Goal: Information Seeking & Learning: Learn about a topic

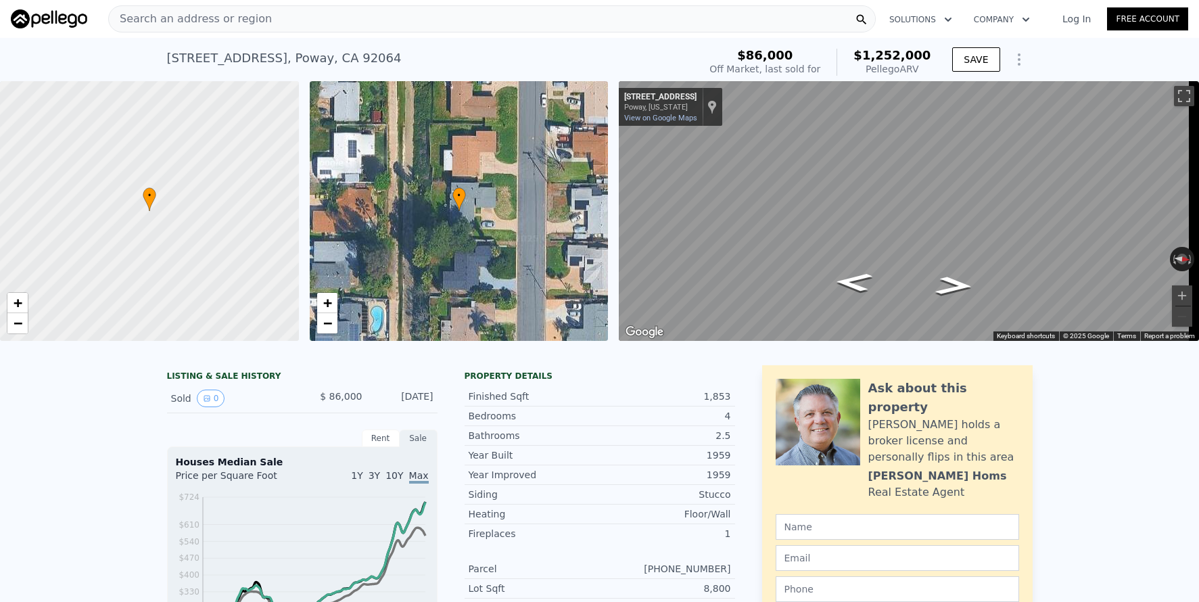
click at [254, 17] on span "Search an address or region" at bounding box center [190, 19] width 163 height 16
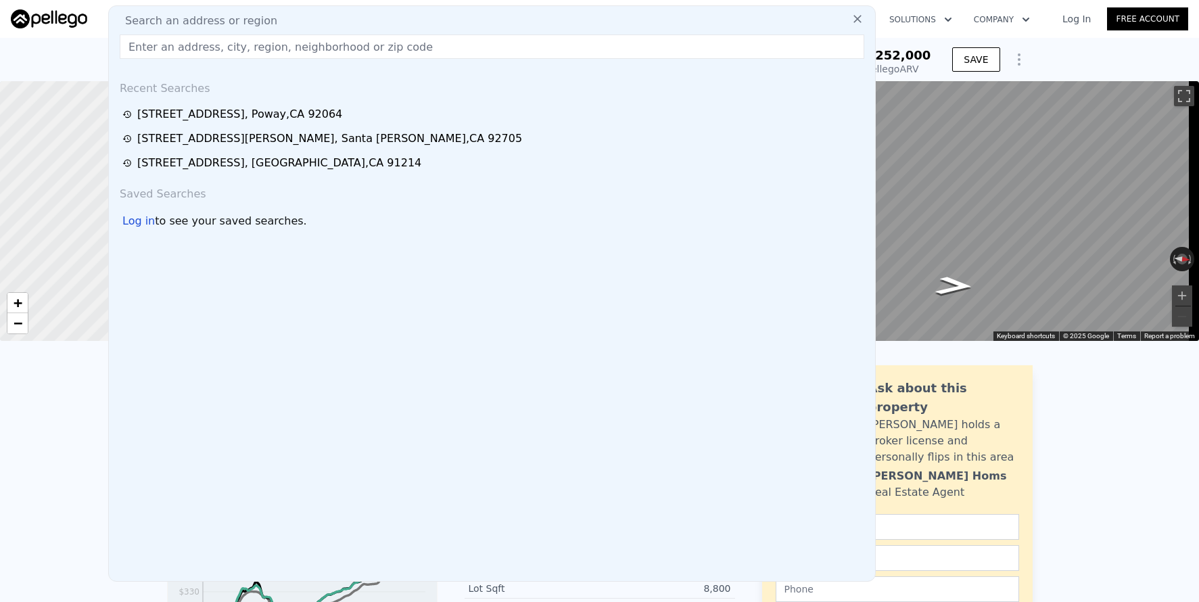
click at [250, 54] on input "text" at bounding box center [492, 46] width 744 height 24
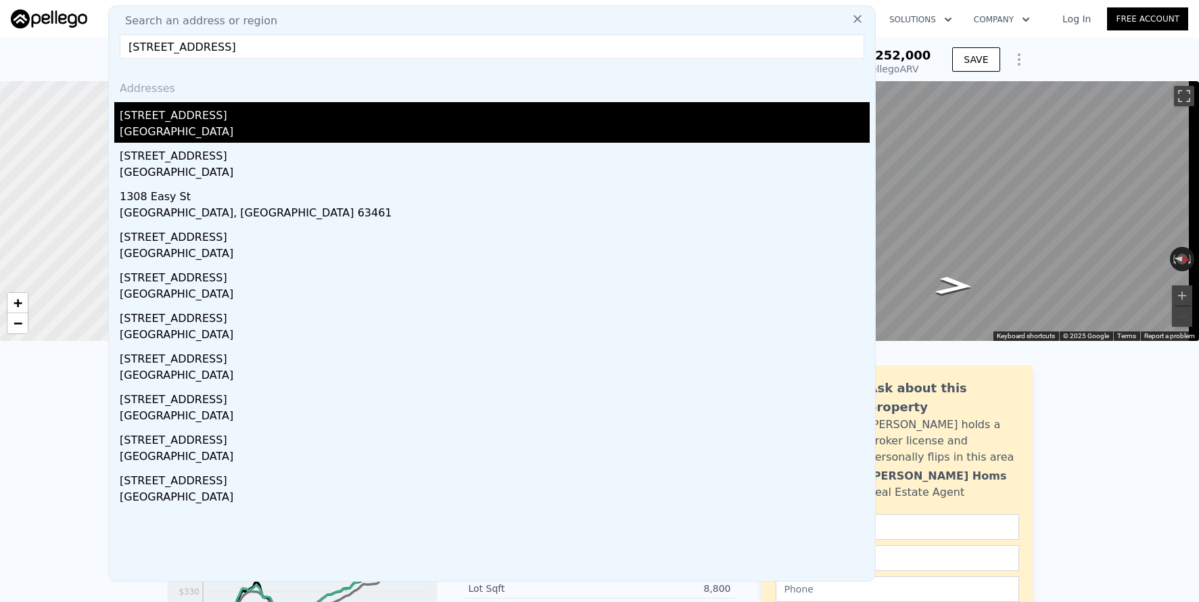
type input "[STREET_ADDRESS]"
click at [257, 116] on div "[STREET_ADDRESS]" at bounding box center [495, 113] width 750 height 22
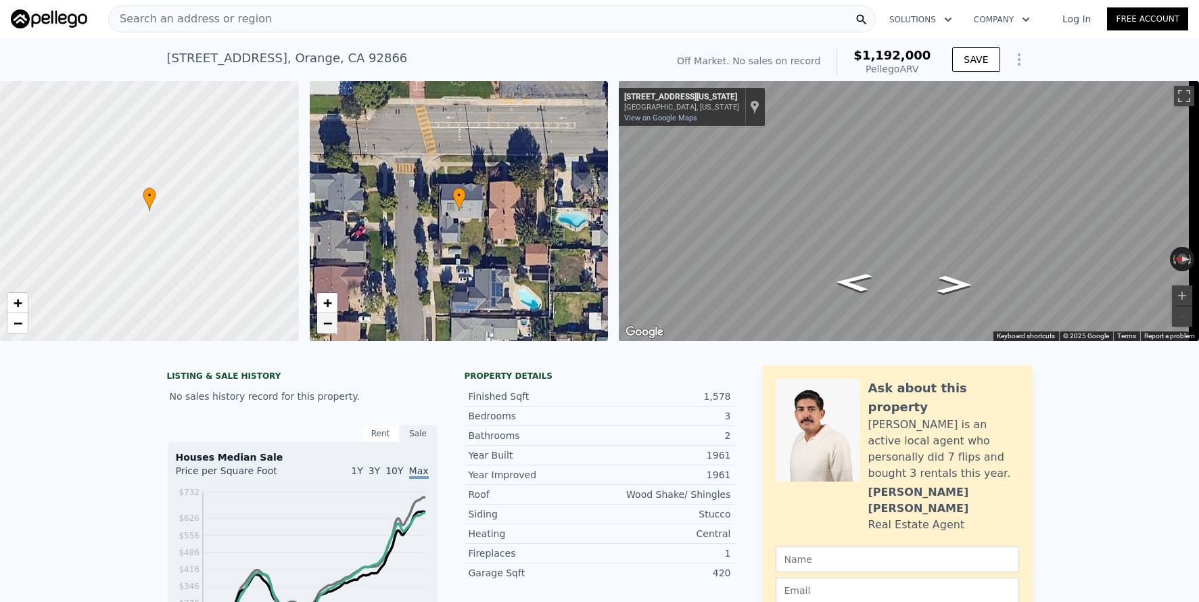
click at [331, 329] on span "−" at bounding box center [327, 322] width 9 height 17
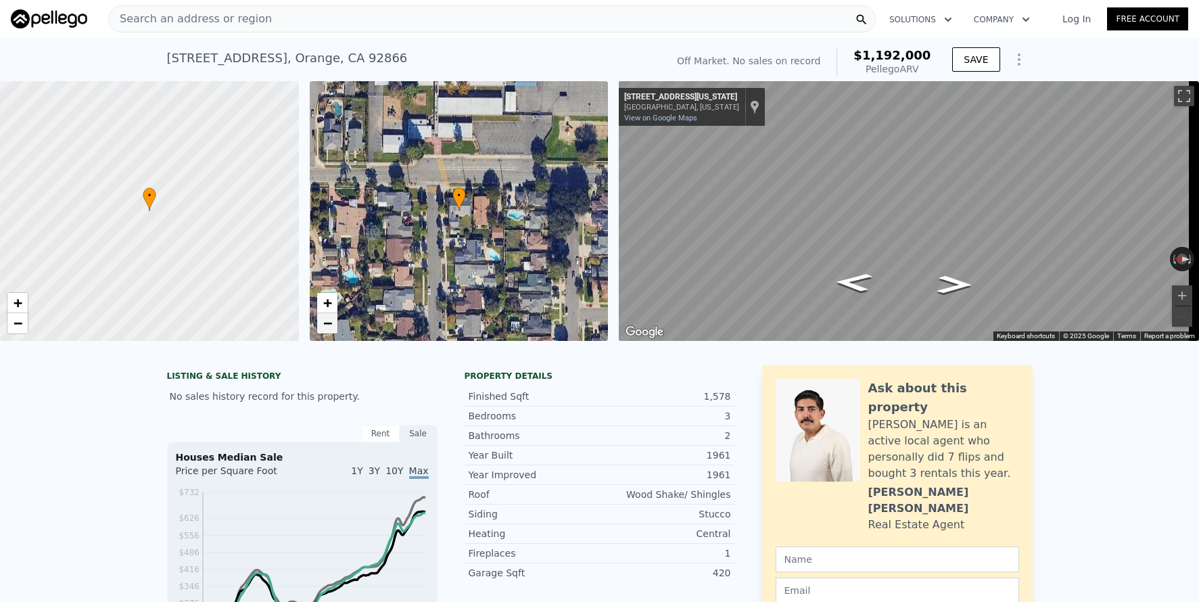
click at [327, 322] on span "−" at bounding box center [327, 322] width 9 height 17
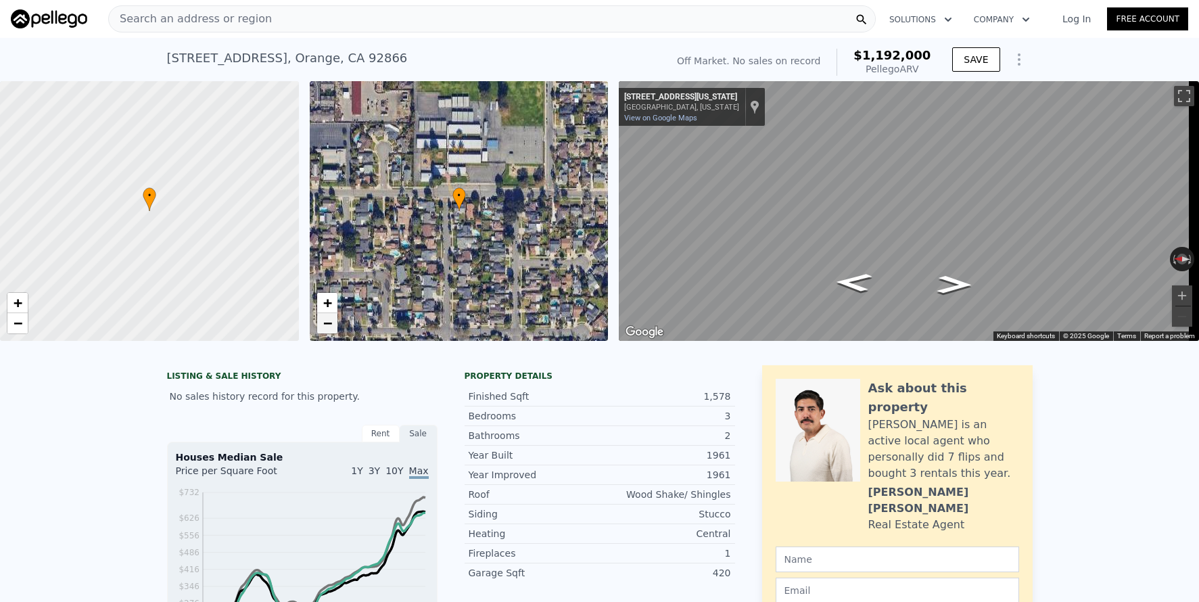
click at [329, 323] on span "−" at bounding box center [327, 322] width 9 height 17
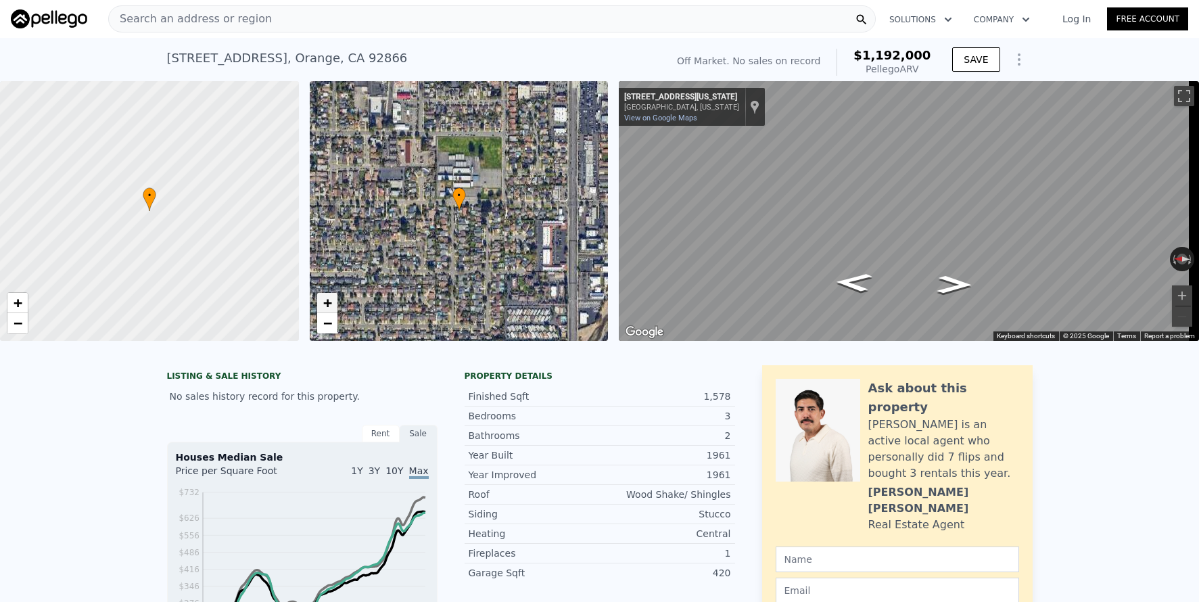
click at [328, 302] on span "+" at bounding box center [327, 302] width 9 height 17
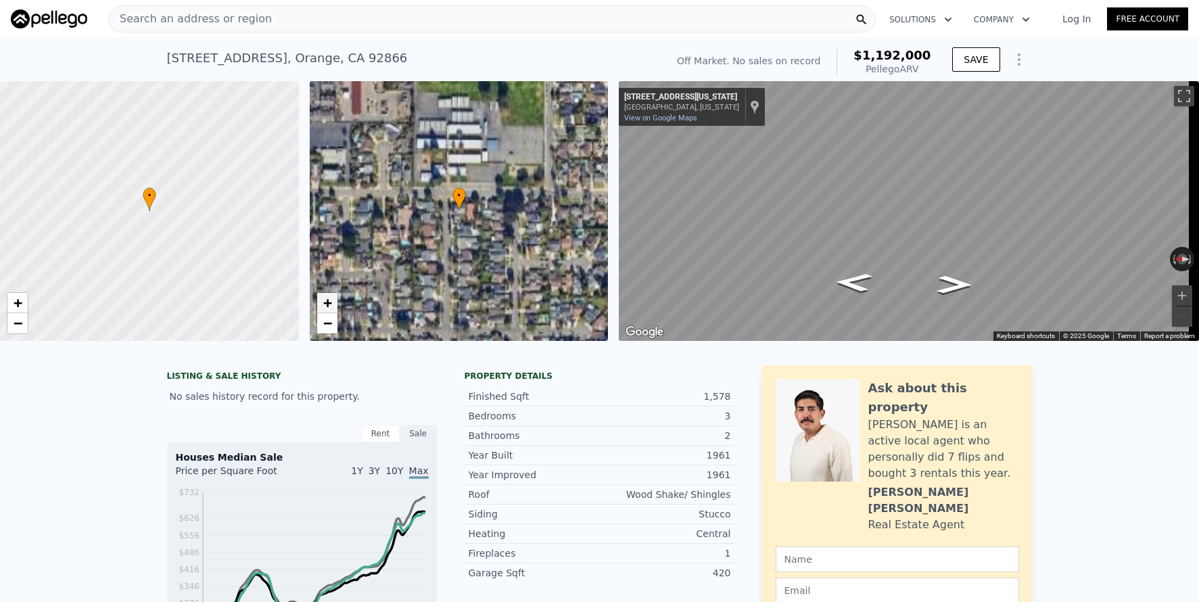
click at [328, 302] on span "+" at bounding box center [327, 302] width 9 height 17
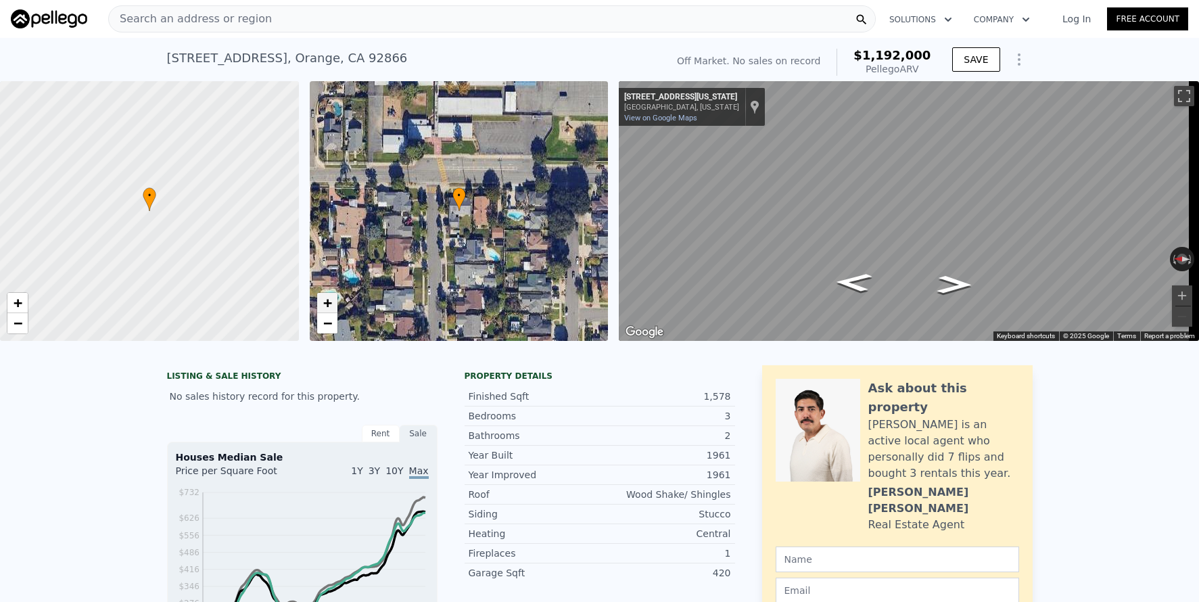
click at [328, 302] on span "+" at bounding box center [327, 302] width 9 height 17
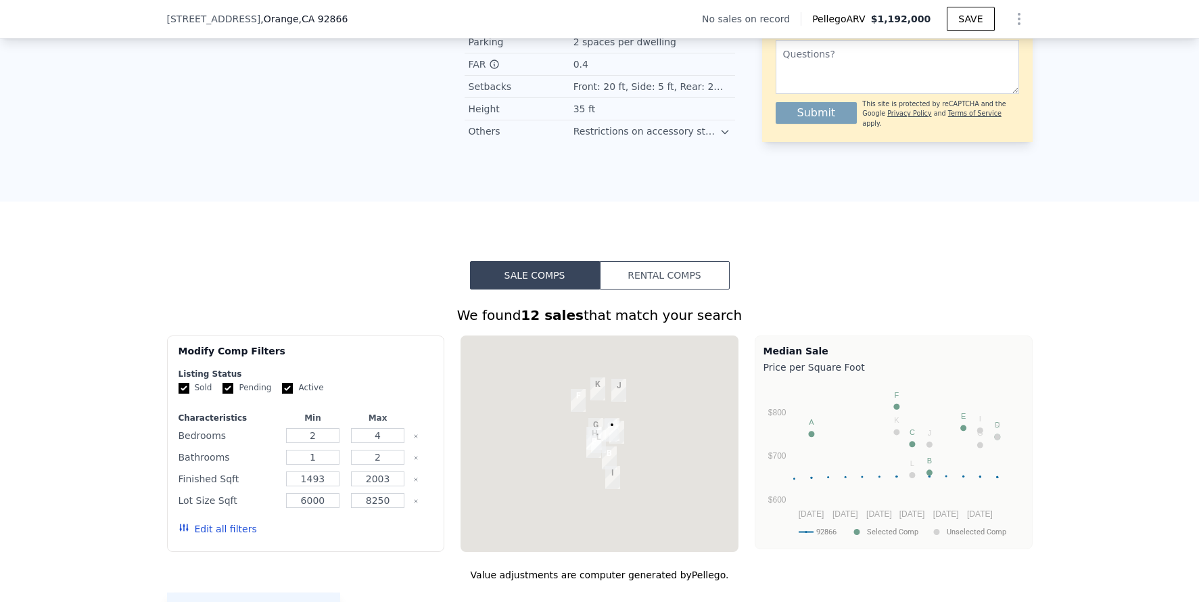
scroll to position [947, 0]
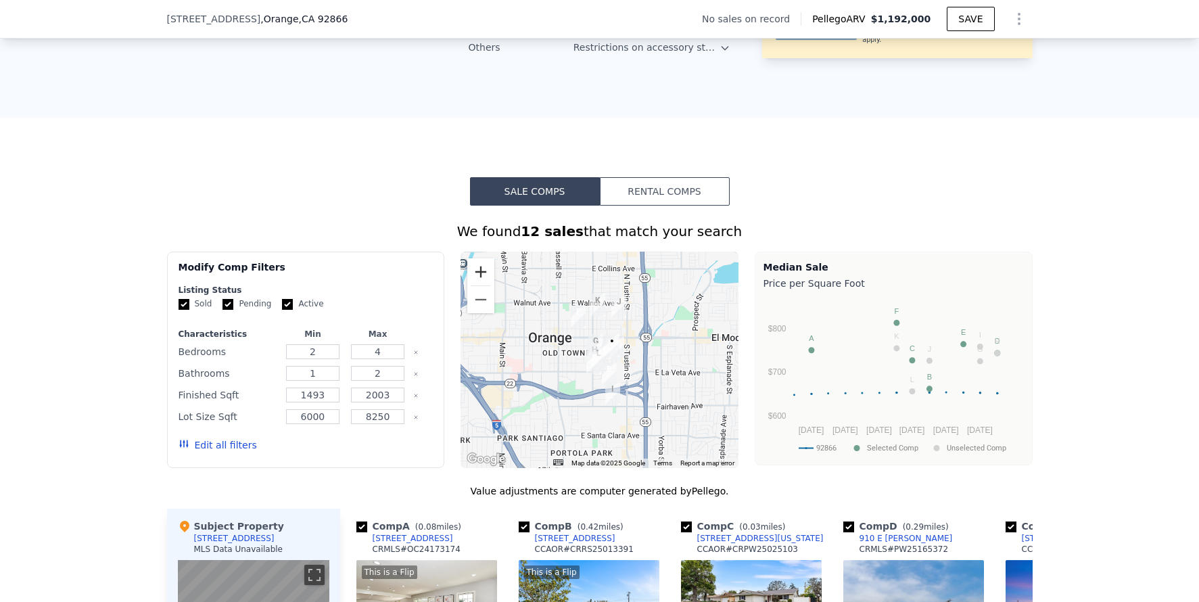
click at [477, 285] on button "Zoom in" at bounding box center [480, 271] width 27 height 27
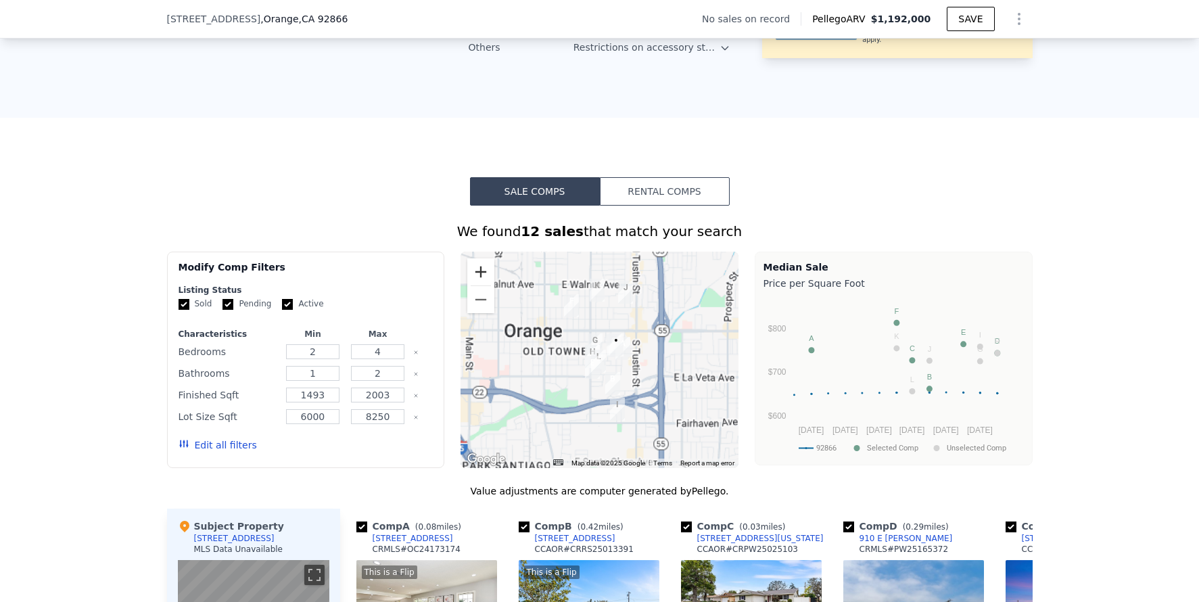
click at [477, 285] on button "Zoom in" at bounding box center [480, 271] width 27 height 27
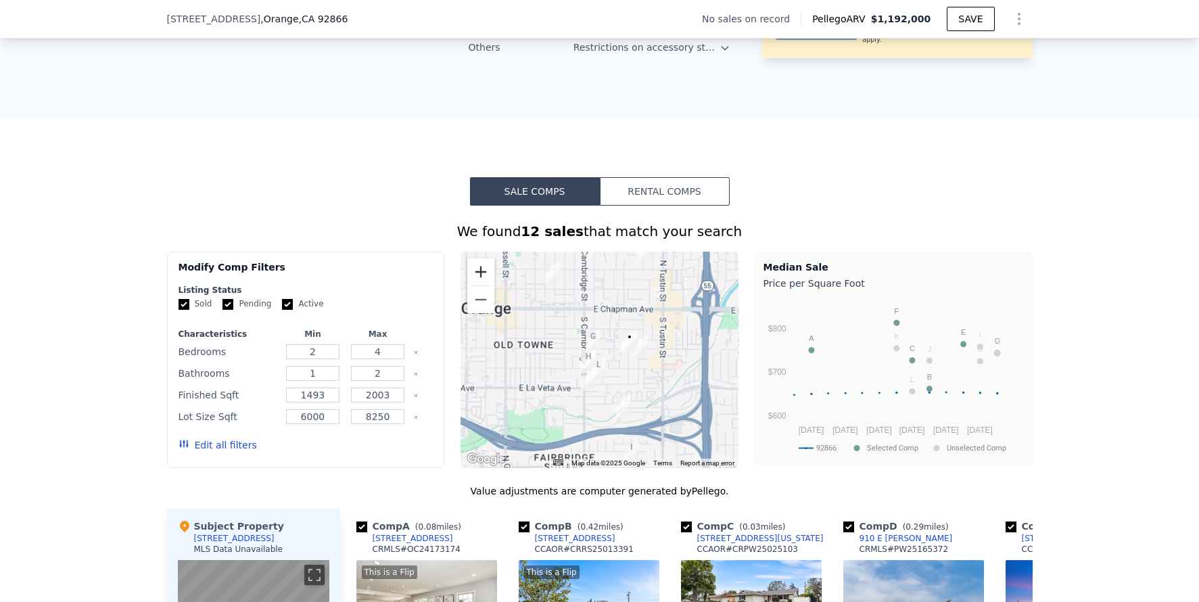
click at [477, 285] on button "Zoom in" at bounding box center [480, 271] width 27 height 27
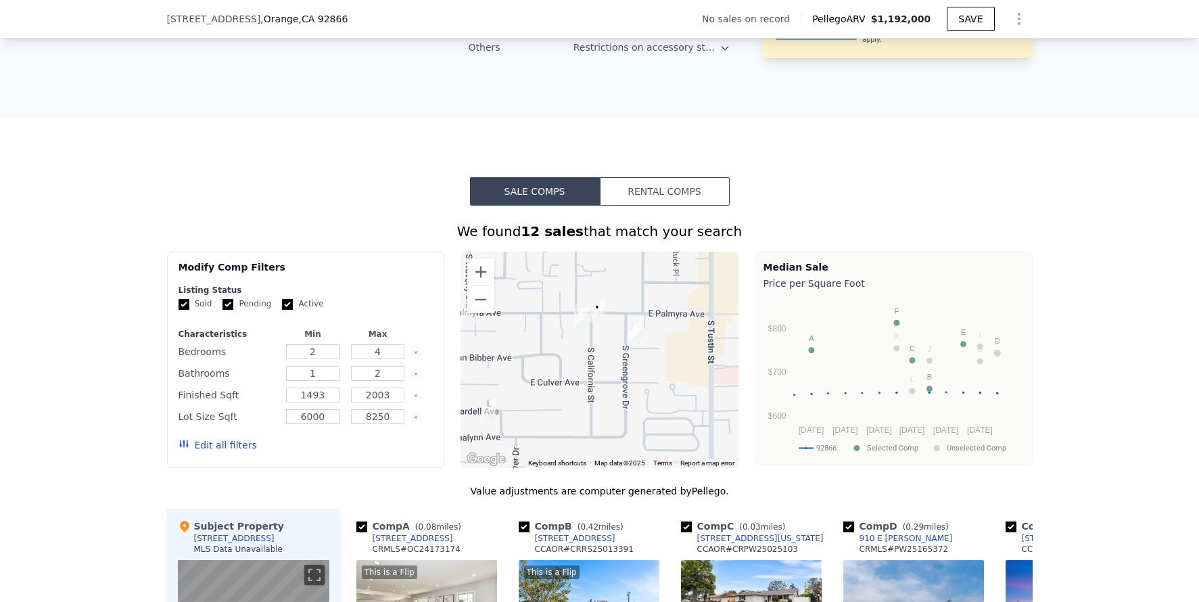
drag, startPoint x: 644, startPoint y: 377, endPoint x: 535, endPoint y: 367, distance: 109.9
click at [535, 367] on div at bounding box center [599, 360] width 278 height 216
click at [479, 283] on button "Zoom in" at bounding box center [480, 271] width 27 height 27
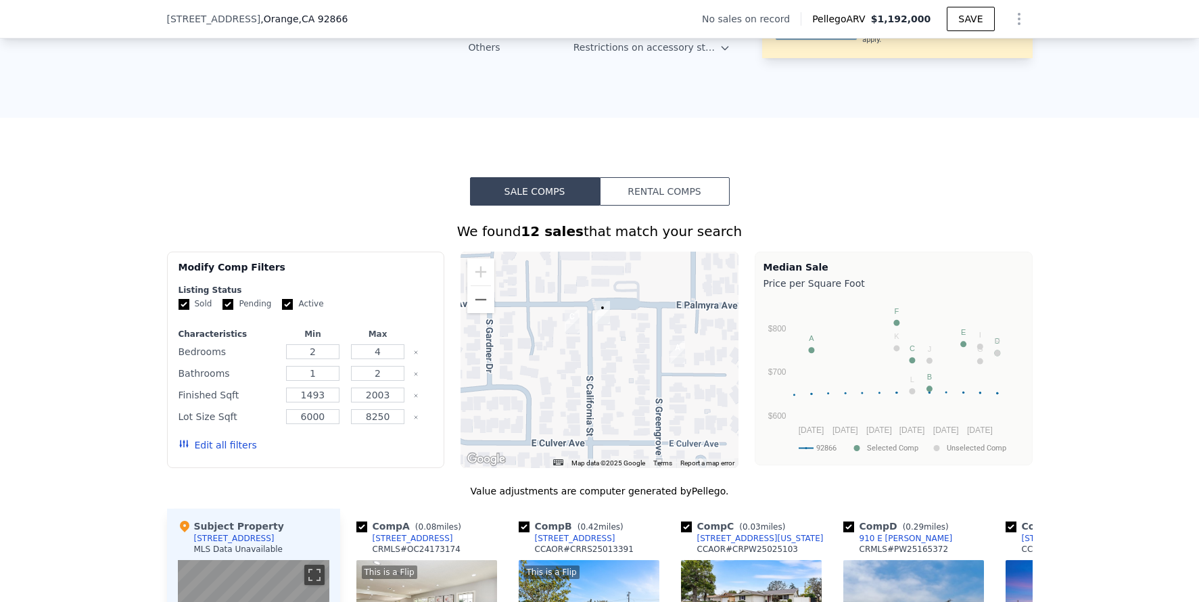
drag, startPoint x: 610, startPoint y: 305, endPoint x: 611, endPoint y: 344, distance: 39.2
click at [611, 344] on div at bounding box center [599, 360] width 278 height 216
click at [1059, 326] on div "We found 12 sales that match your search Filters Map Prices Modify Comp Filters…" at bounding box center [599, 587] width 1199 height 762
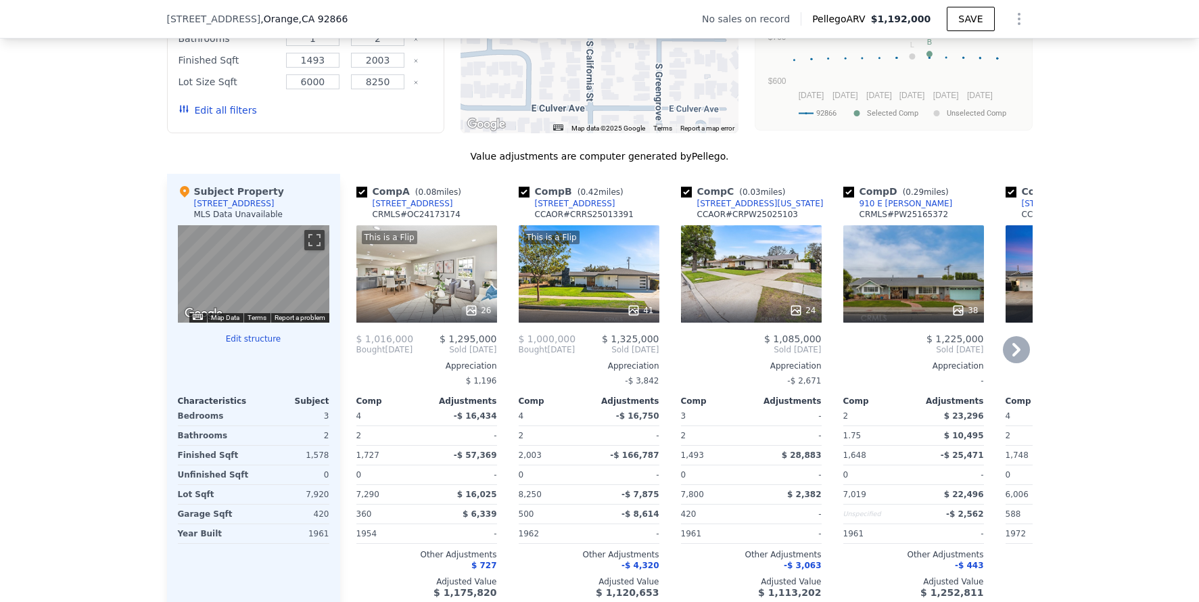
scroll to position [1279, 0]
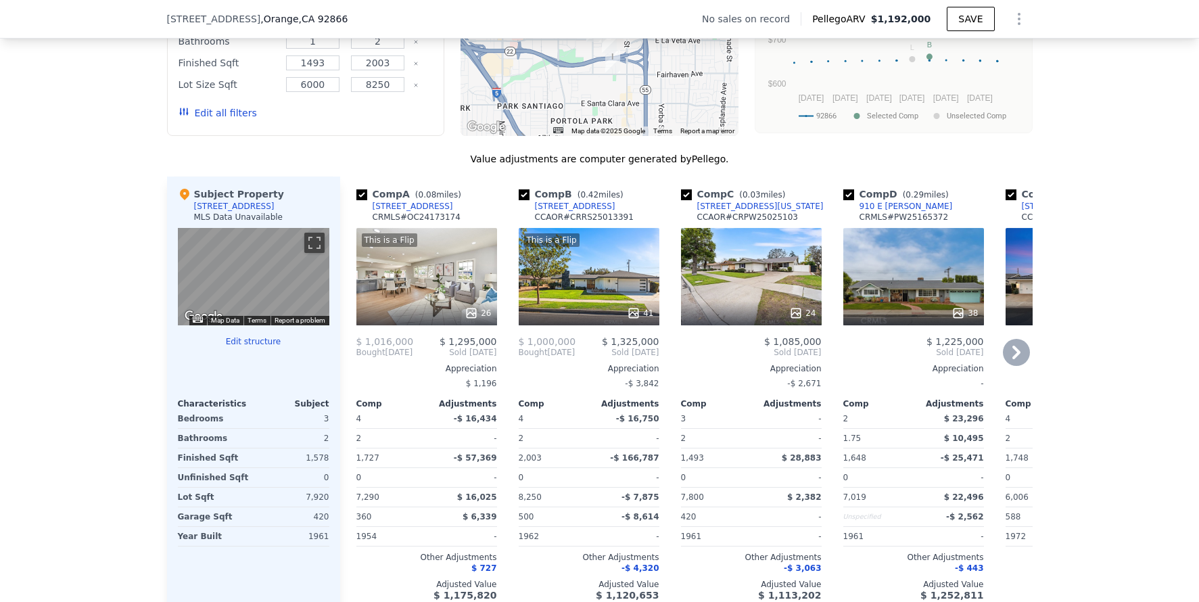
click at [769, 285] on div "24" at bounding box center [751, 276] width 141 height 97
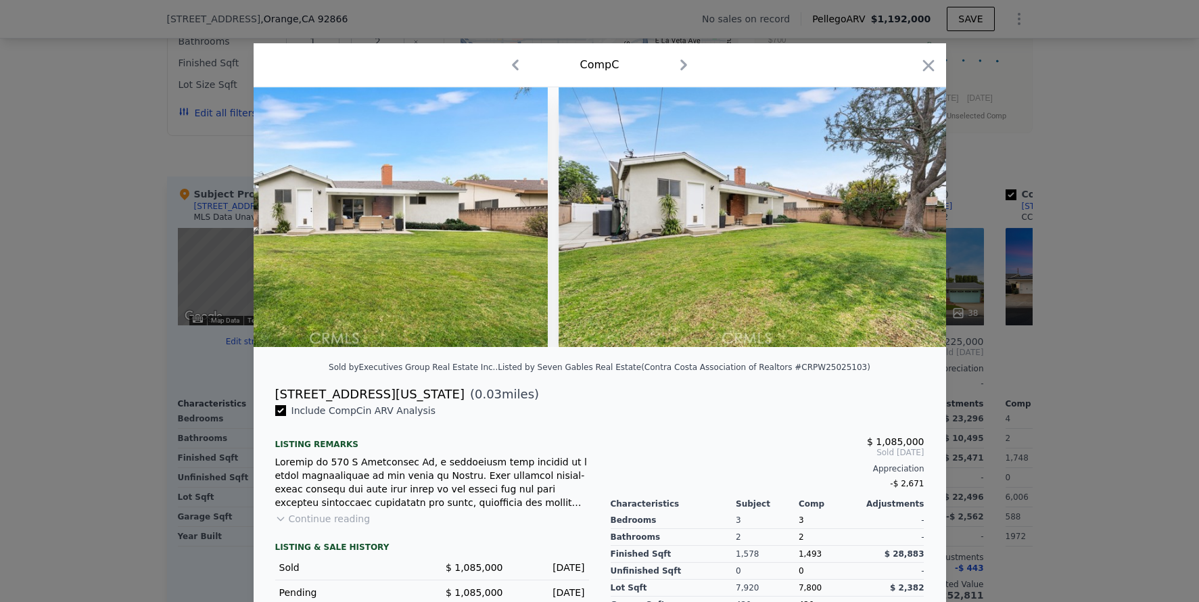
scroll to position [0, 8922]
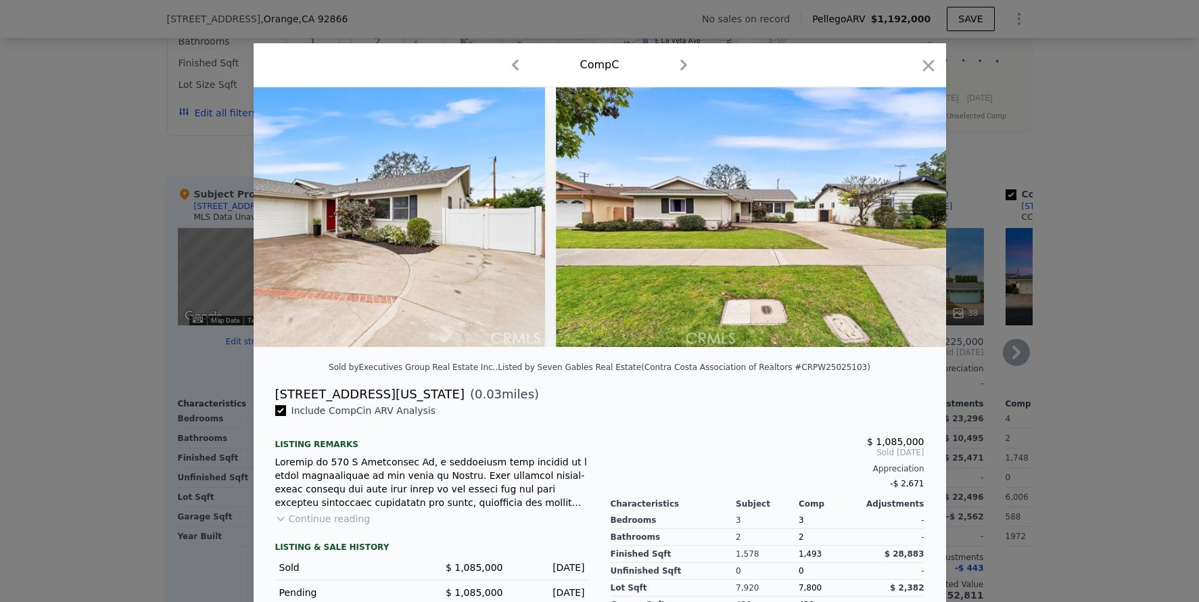
drag, startPoint x: 1076, startPoint y: 267, endPoint x: 944, endPoint y: 308, distance: 138.6
click at [1074, 268] on div at bounding box center [599, 301] width 1199 height 602
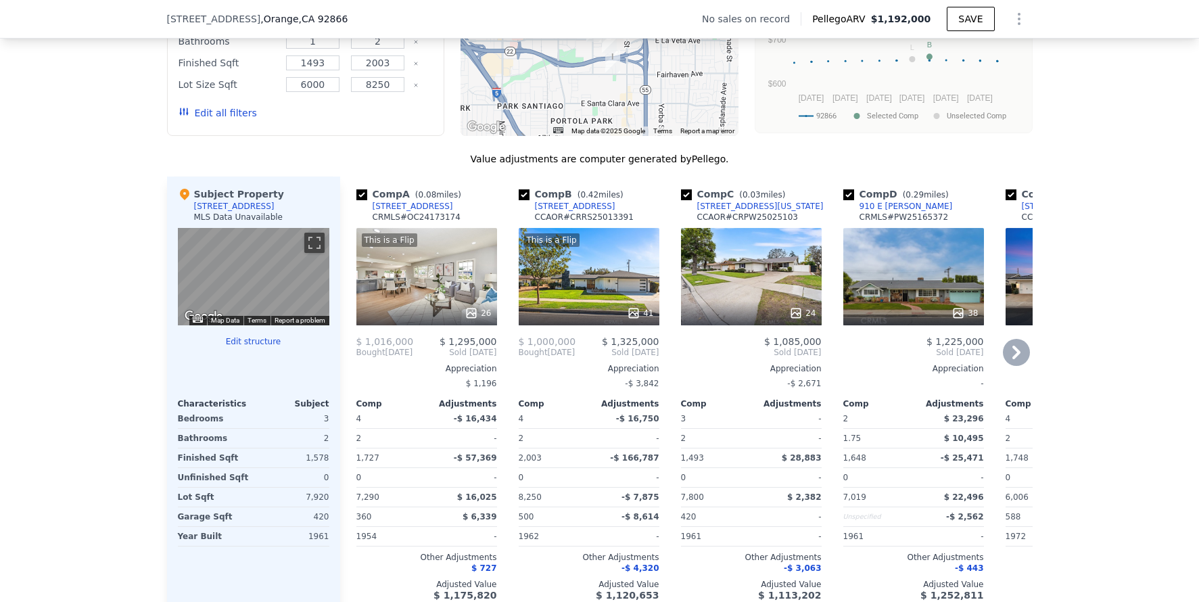
scroll to position [1177, 0]
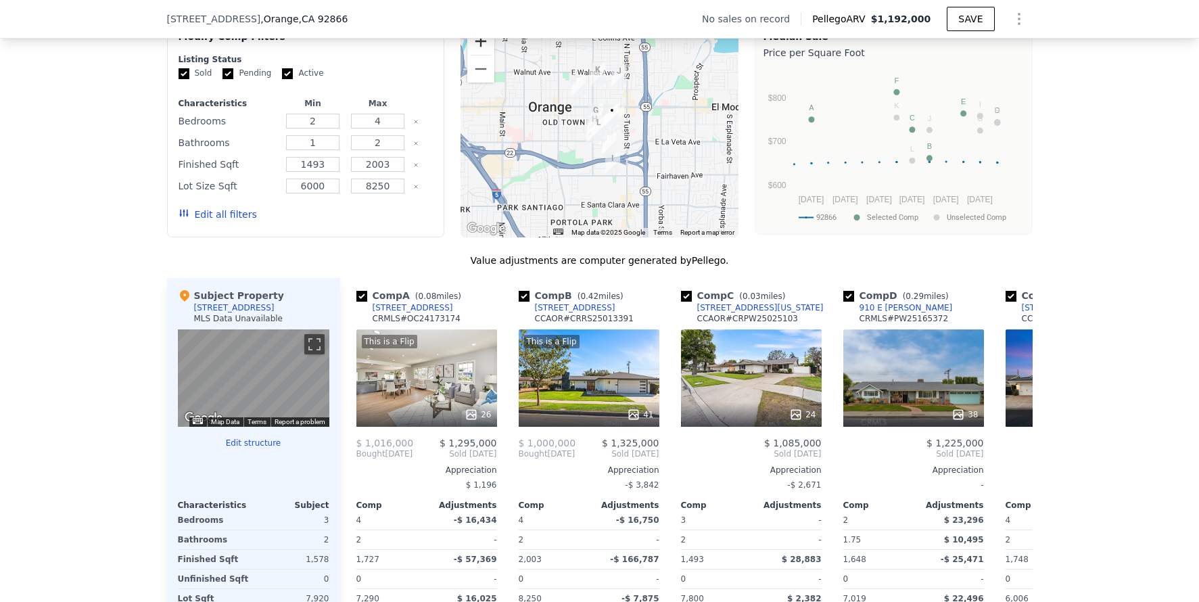
click at [471, 55] on button "Zoom in" at bounding box center [480, 41] width 27 height 27
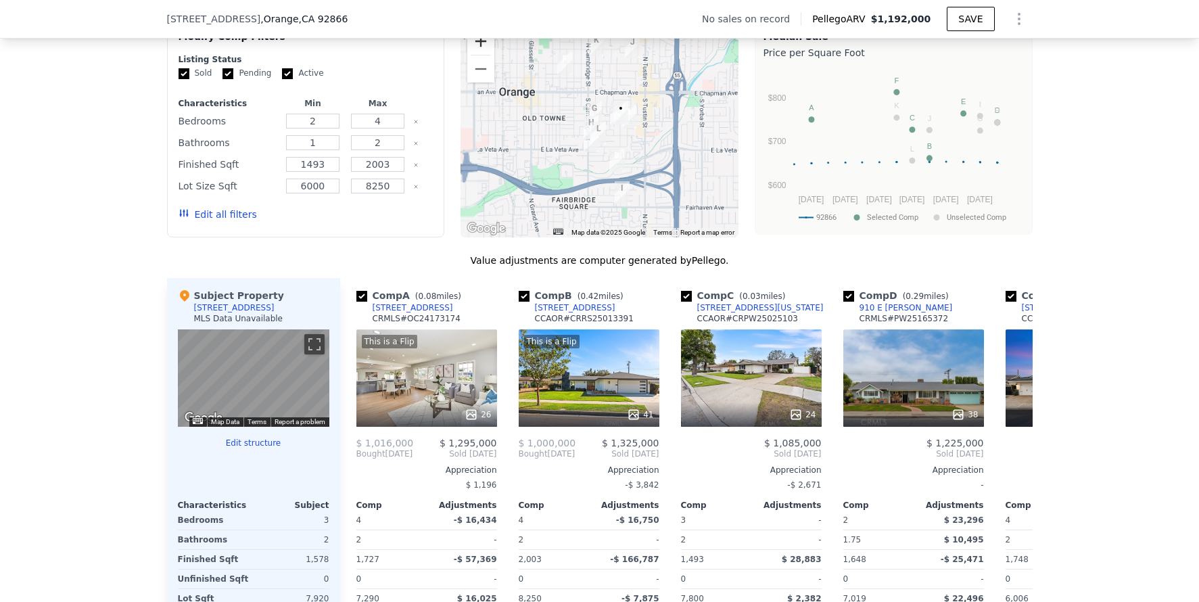
click at [471, 55] on button "Zoom in" at bounding box center [480, 41] width 27 height 27
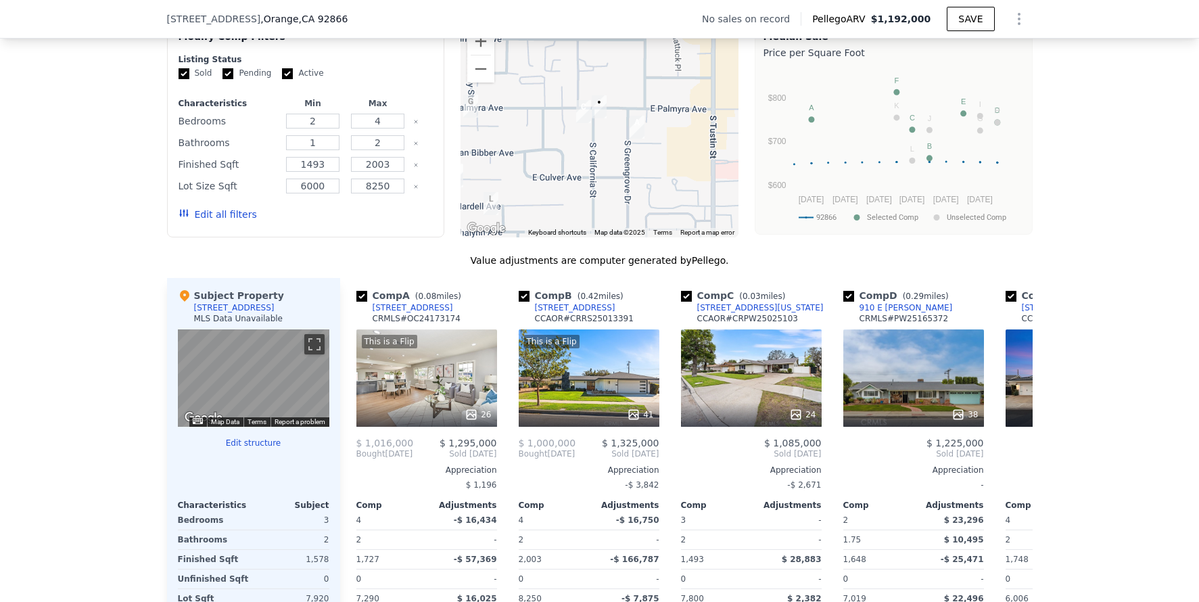
drag, startPoint x: 680, startPoint y: 128, endPoint x: 569, endPoint y: 144, distance: 112.1
click at [569, 144] on div at bounding box center [599, 129] width 278 height 216
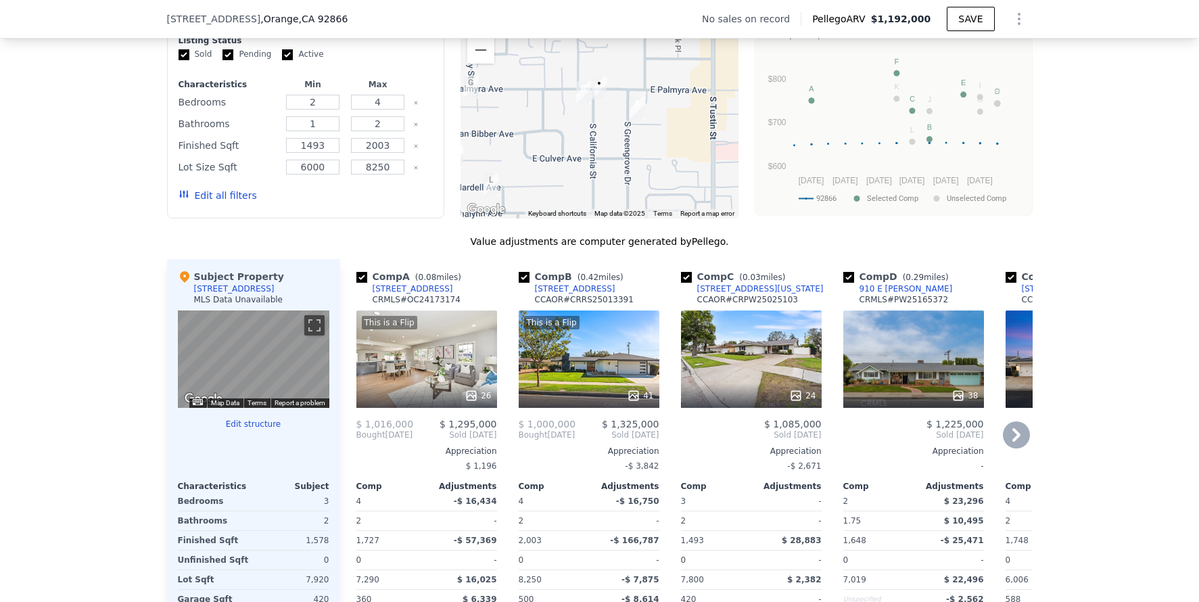
scroll to position [1205, 0]
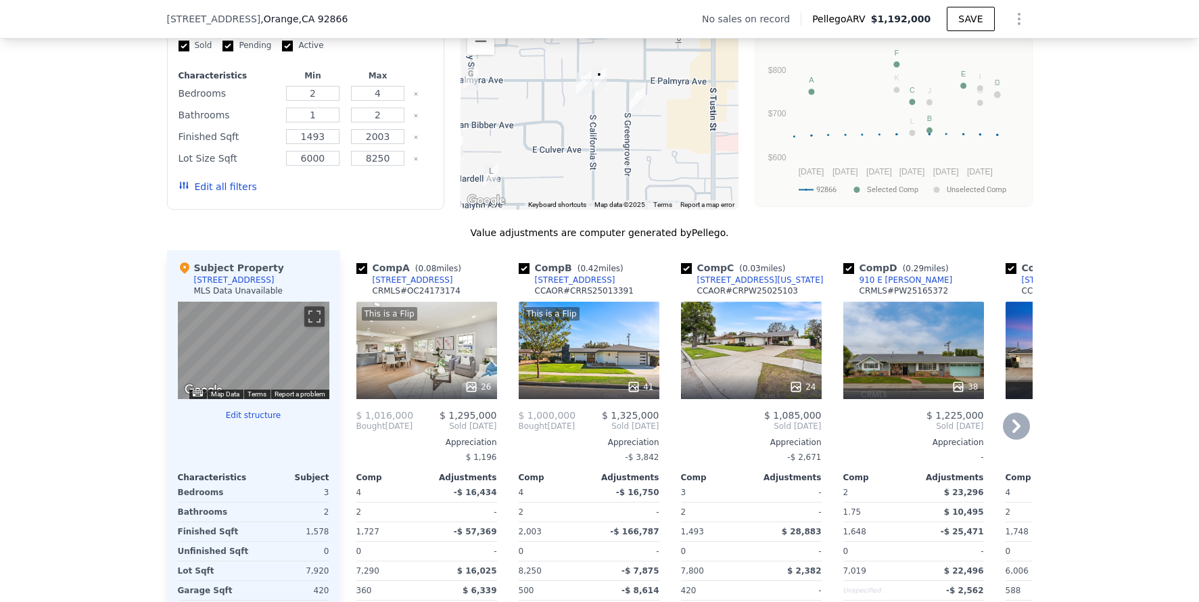
click at [432, 339] on div "This is a Flip 26" at bounding box center [426, 350] width 141 height 97
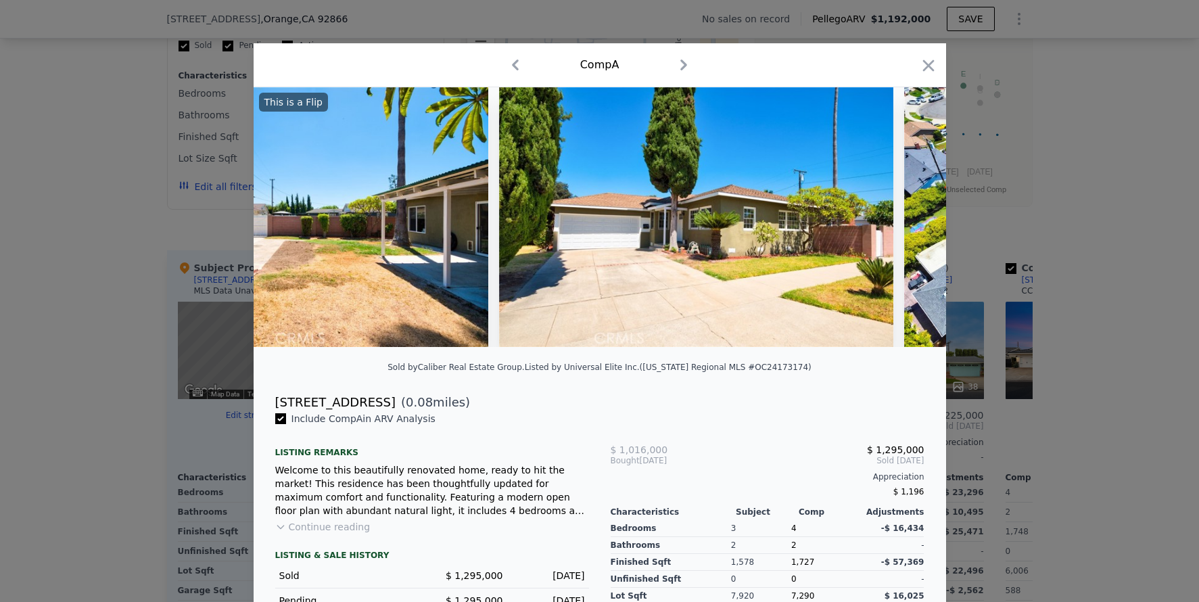
scroll to position [0, 9658]
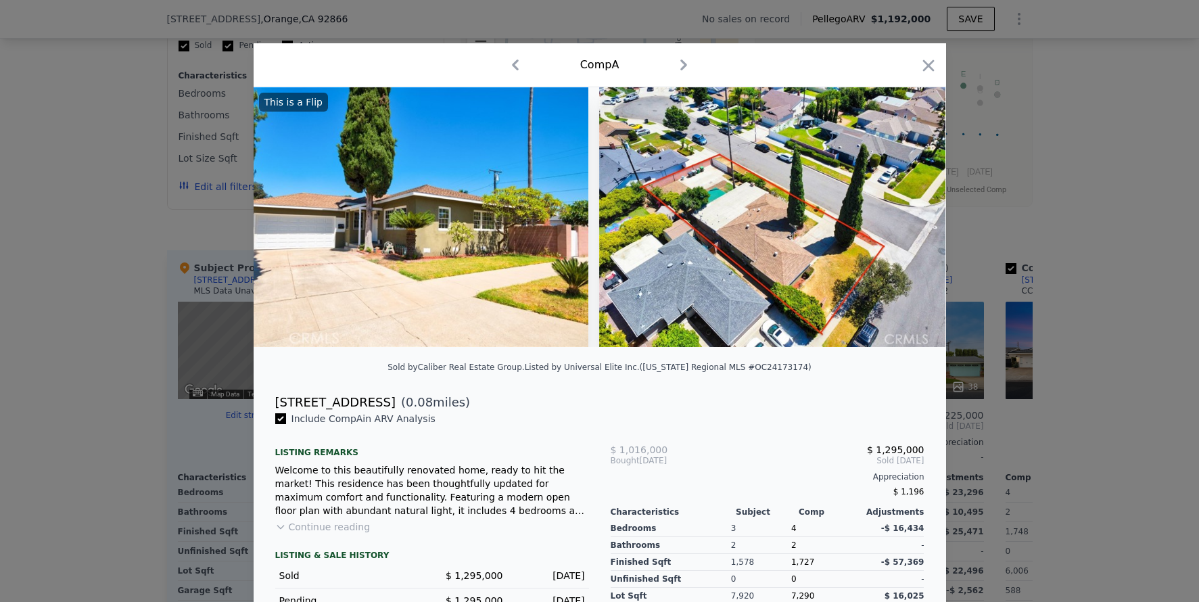
click at [1064, 322] on div at bounding box center [599, 301] width 1199 height 602
